Goal: Information Seeking & Learning: Learn about a topic

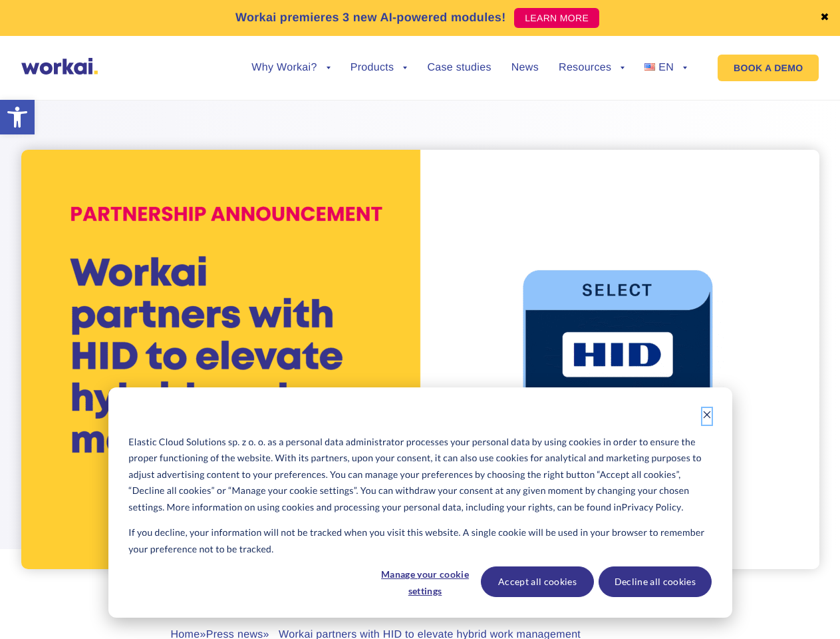
click at [707, 416] on icon "Dismiss cookie banner" at bounding box center [707, 414] width 9 height 9
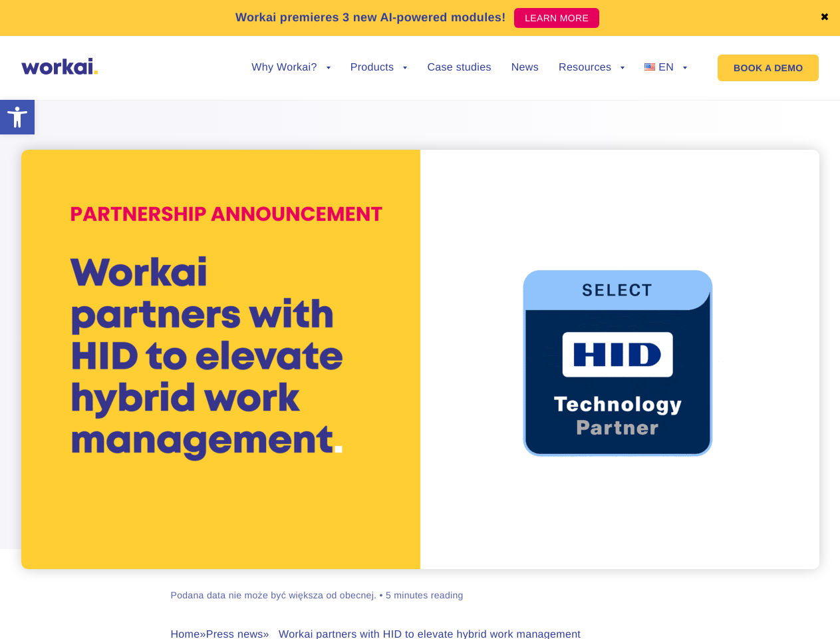
click at [424, 581] on div "[PERSON_NAME] Podana data nie może być większa od obecnej. • 5 minutes reading …" at bounding box center [420, 399] width 739 height 633
click at [537, 581] on div "[PERSON_NAME] Podana data nie może być większa od obecnej. • 5 minutes reading …" at bounding box center [420, 399] width 739 height 633
click at [655, 581] on div "[PERSON_NAME] Podana data nie może być większa od obecnej. • 5 minutes reading …" at bounding box center [420, 399] width 739 height 633
click at [825, 18] on link "✖" at bounding box center [824, 18] width 9 height 11
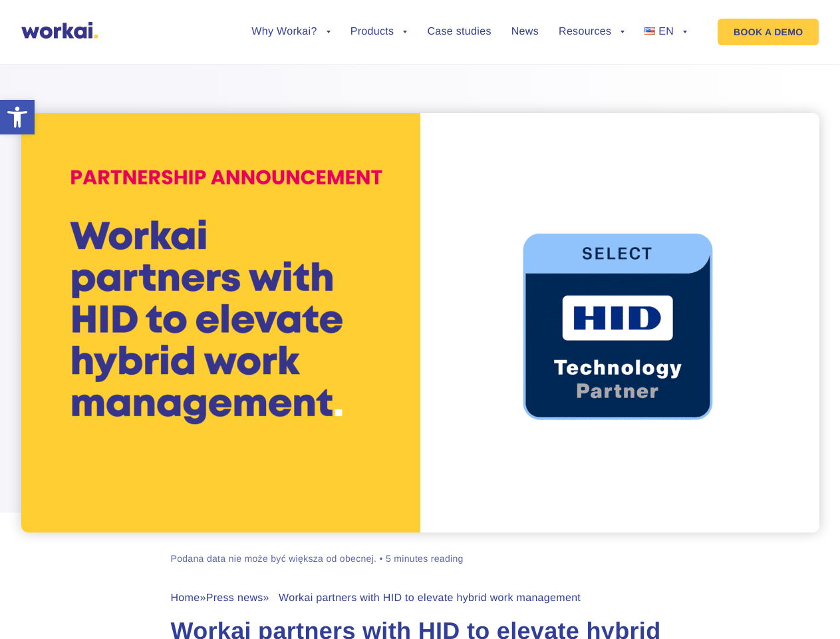
click at [291, 78] on div at bounding box center [420, 290] width 840 height 486
click at [291, 68] on div at bounding box center [420, 290] width 840 height 486
click at [379, 78] on div at bounding box center [420, 290] width 840 height 486
click at [591, 78] on div at bounding box center [420, 290] width 840 height 486
click at [591, 68] on div at bounding box center [420, 290] width 840 height 486
